Goal: Task Accomplishment & Management: Manage account settings

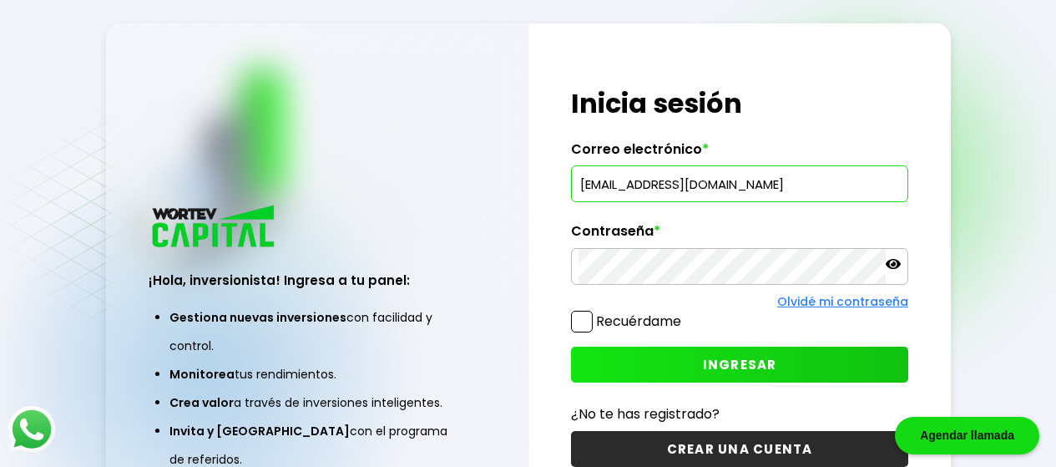
type input "[EMAIL_ADDRESS][DOMAIN_NAME]"
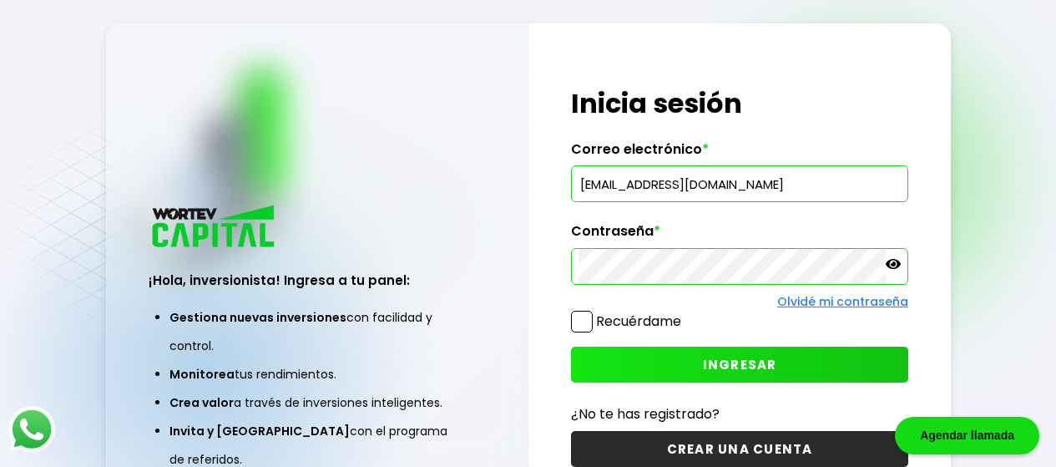
click at [734, 362] on span "INGRESAR" at bounding box center [740, 365] width 74 height 18
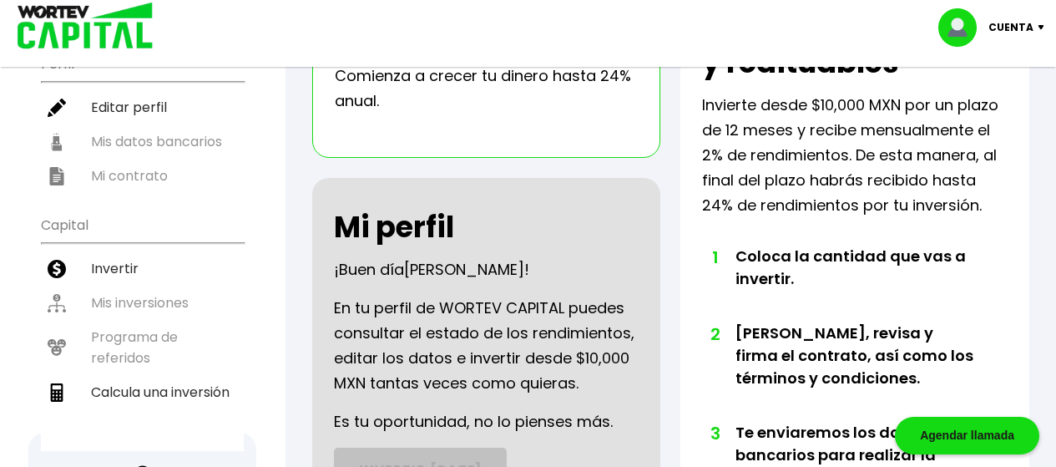
scroll to position [219, 0]
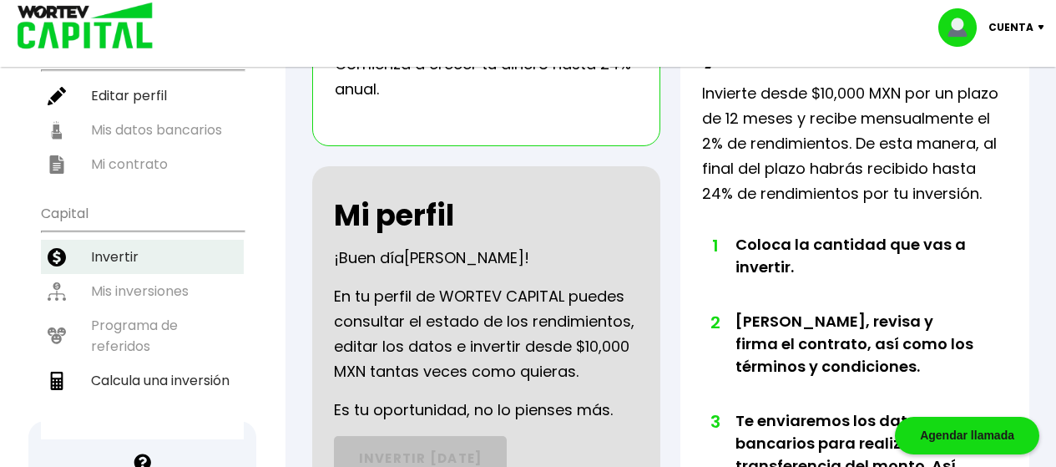
click at [106, 240] on li "Invertir" at bounding box center [142, 257] width 203 height 34
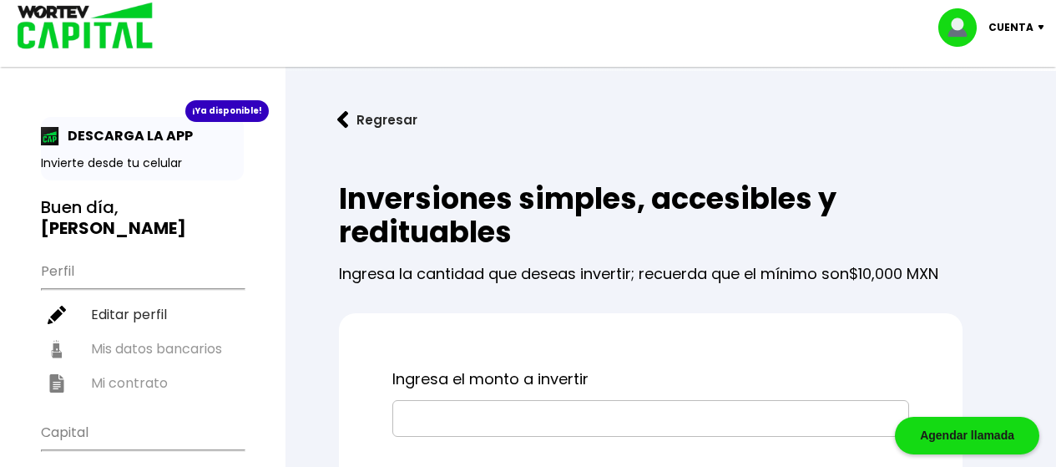
click at [1021, 28] on p "Cuenta" at bounding box center [1010, 27] width 45 height 25
click at [985, 111] on li "Cerrar sesión" at bounding box center [994, 111] width 134 height 34
